Goal: Task Accomplishment & Management: Use online tool/utility

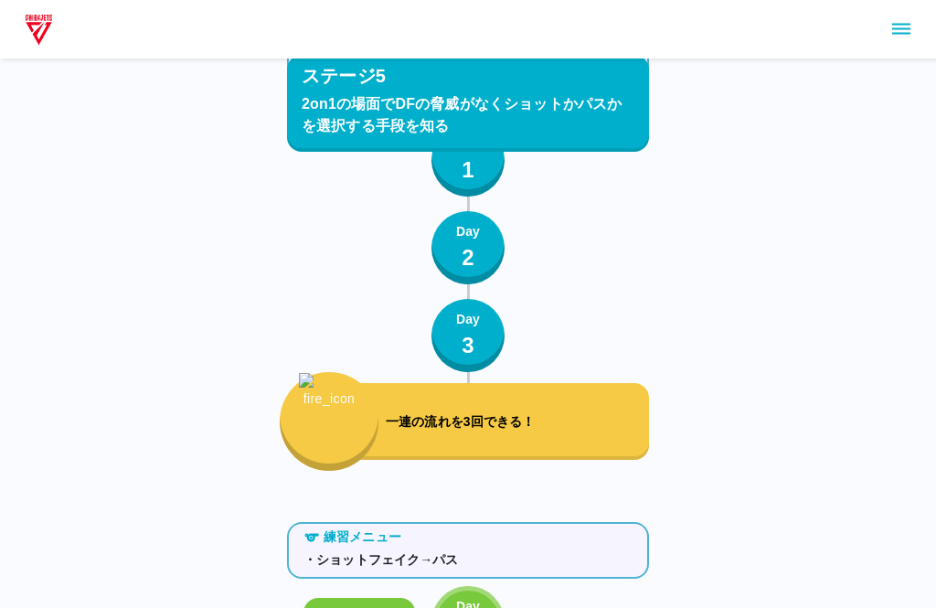
scroll to position [5269, 0]
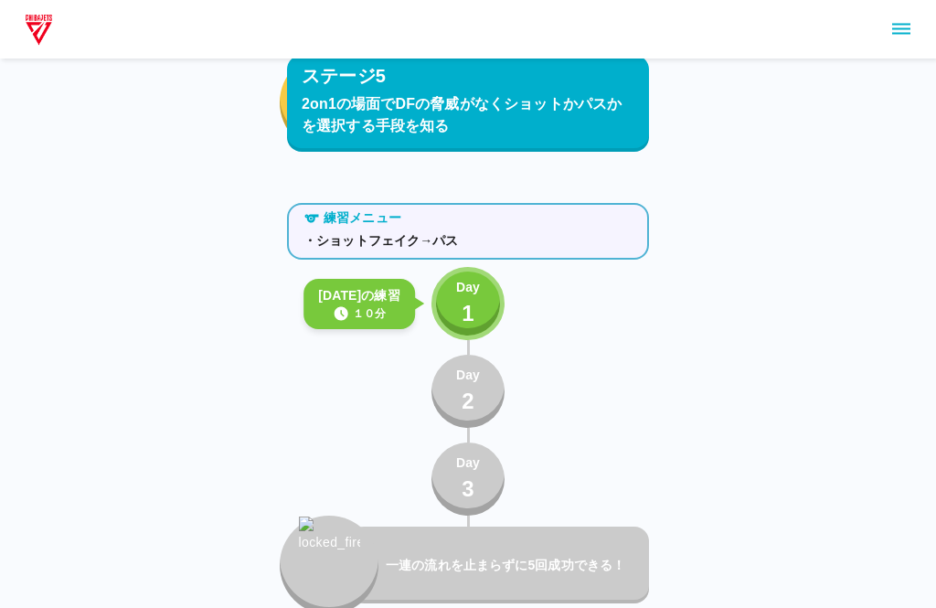
click at [470, 298] on p "1" at bounding box center [468, 313] width 13 height 33
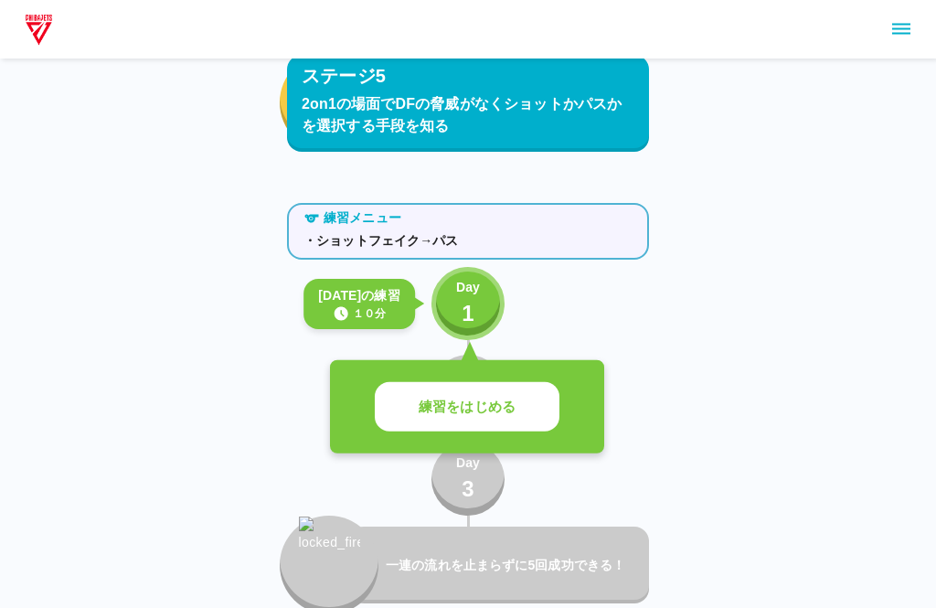
click at [515, 403] on p "練習をはじめる" at bounding box center [467, 407] width 97 height 21
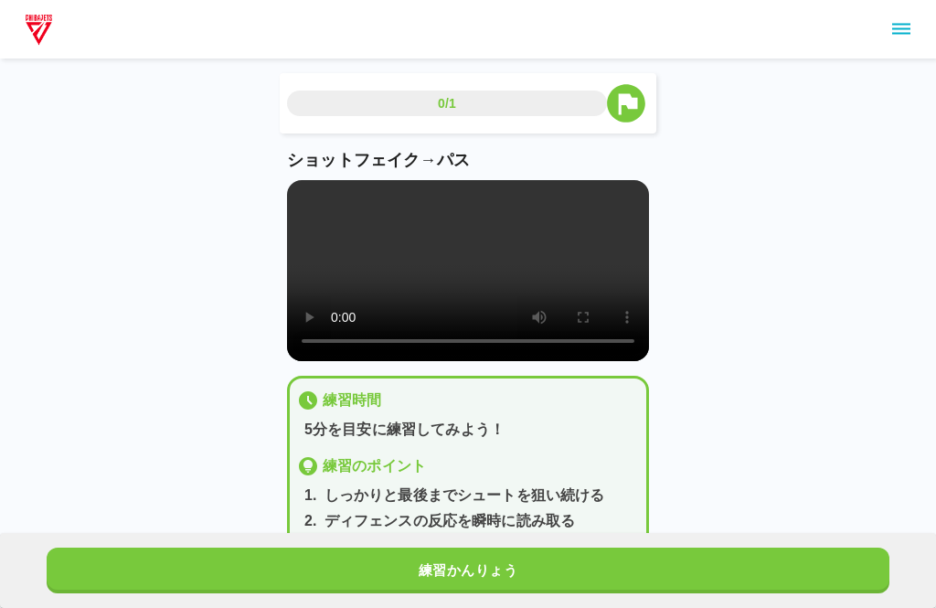
click at [463, 282] on video at bounding box center [468, 270] width 362 height 181
click at [593, 279] on video at bounding box center [468, 270] width 362 height 181
click at [369, 361] on video at bounding box center [468, 270] width 362 height 181
click at [366, 361] on video at bounding box center [468, 270] width 362 height 181
click at [315, 361] on video at bounding box center [468, 270] width 362 height 181
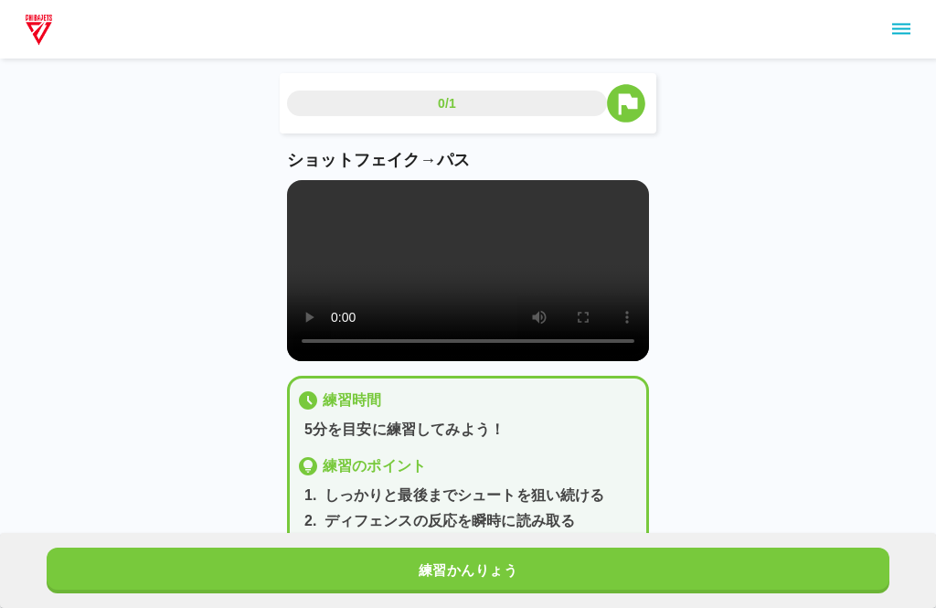
click at [536, 580] on button "練習かんりょう" at bounding box center [468, 571] width 843 height 46
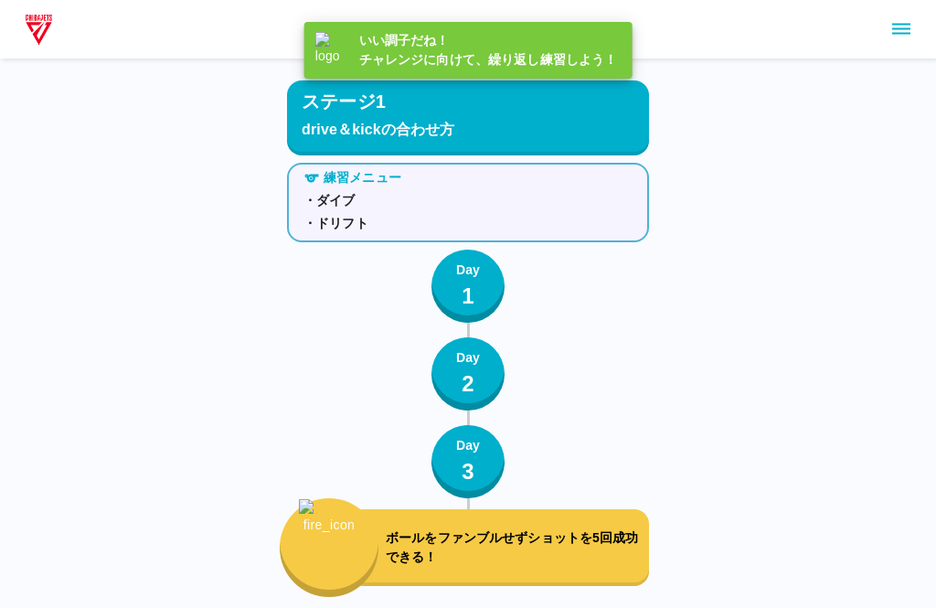
scroll to position [4475, 0]
